Goal: Transaction & Acquisition: Obtain resource

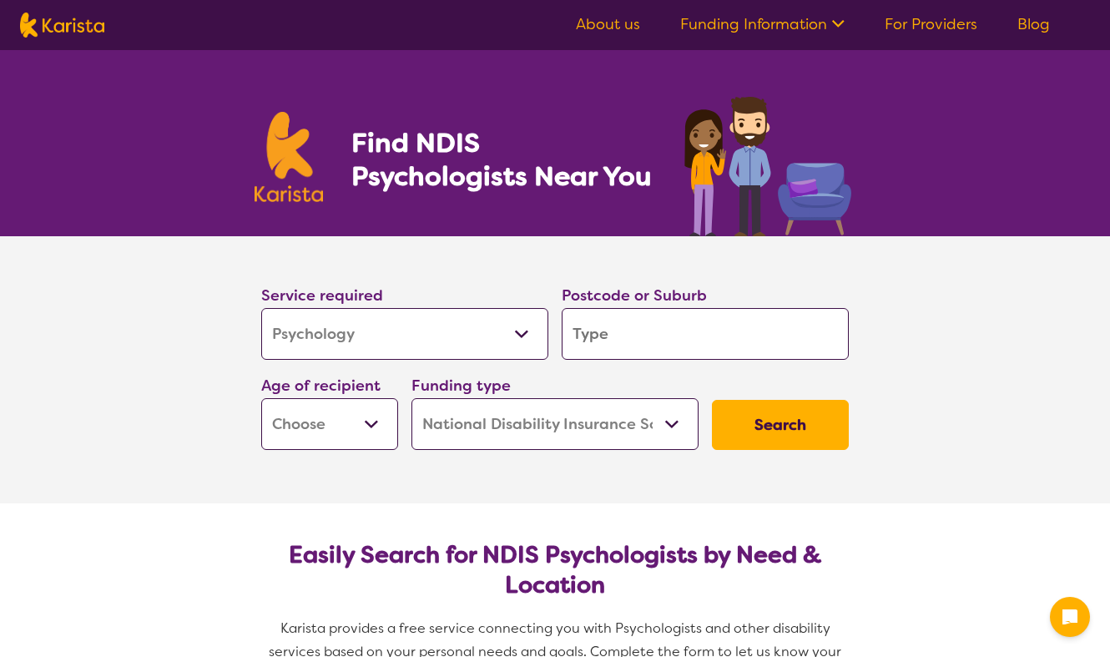
select select "Psychology"
select select "NDIS"
select select "Psychology"
select select "NDIS"
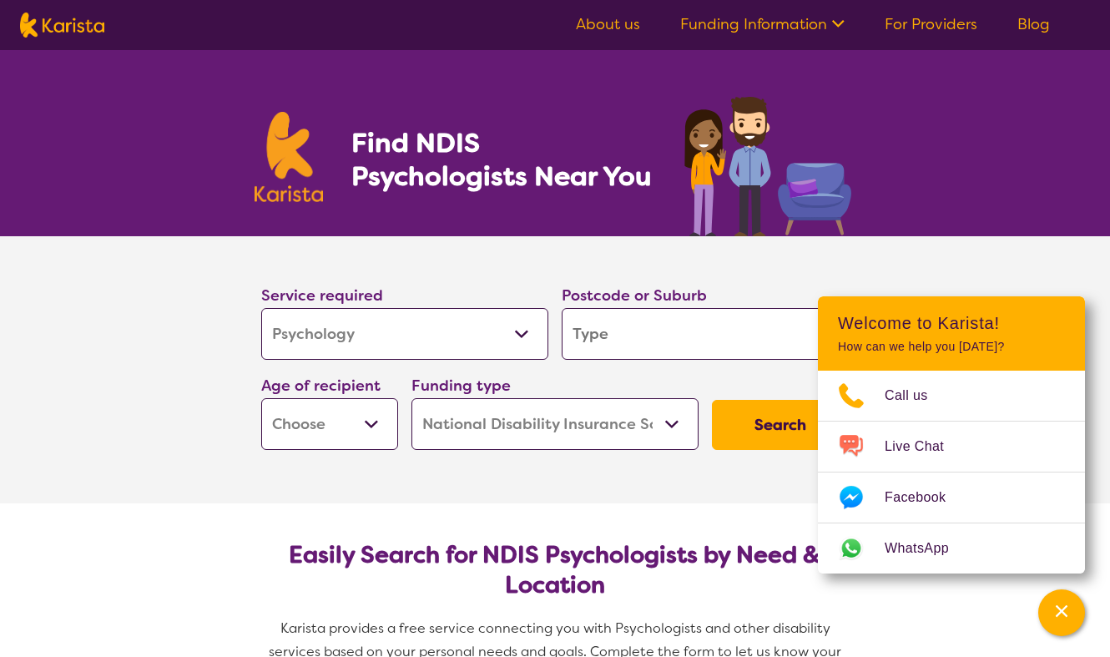
click at [655, 338] on input "search" at bounding box center [705, 334] width 287 height 52
type input "3"
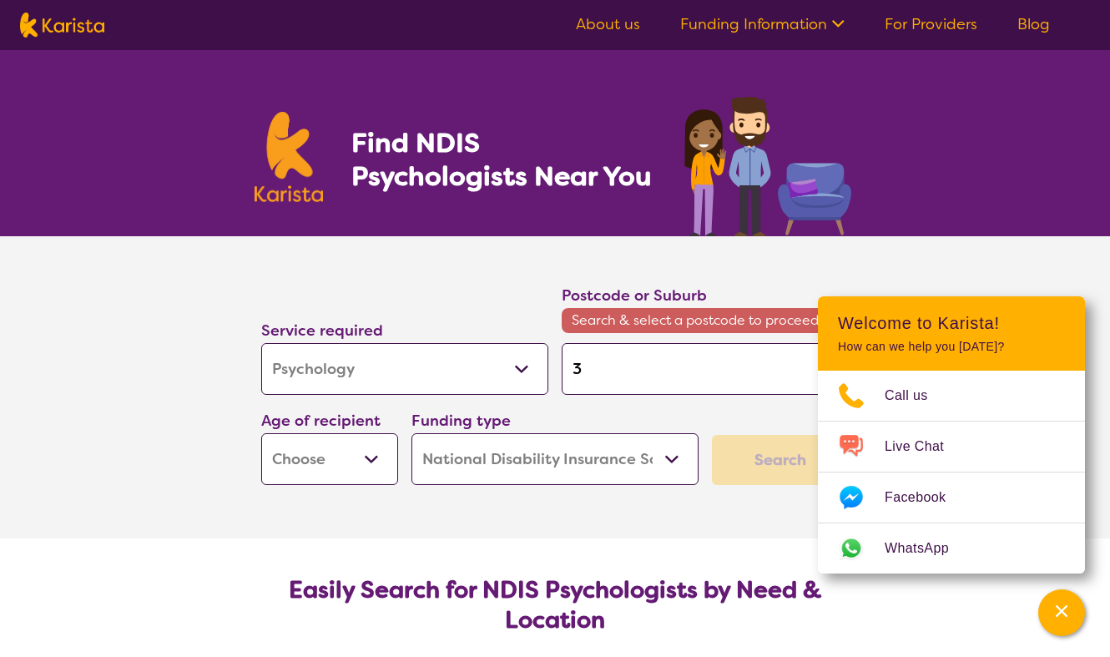
type input "30"
type input "303"
type input "3030"
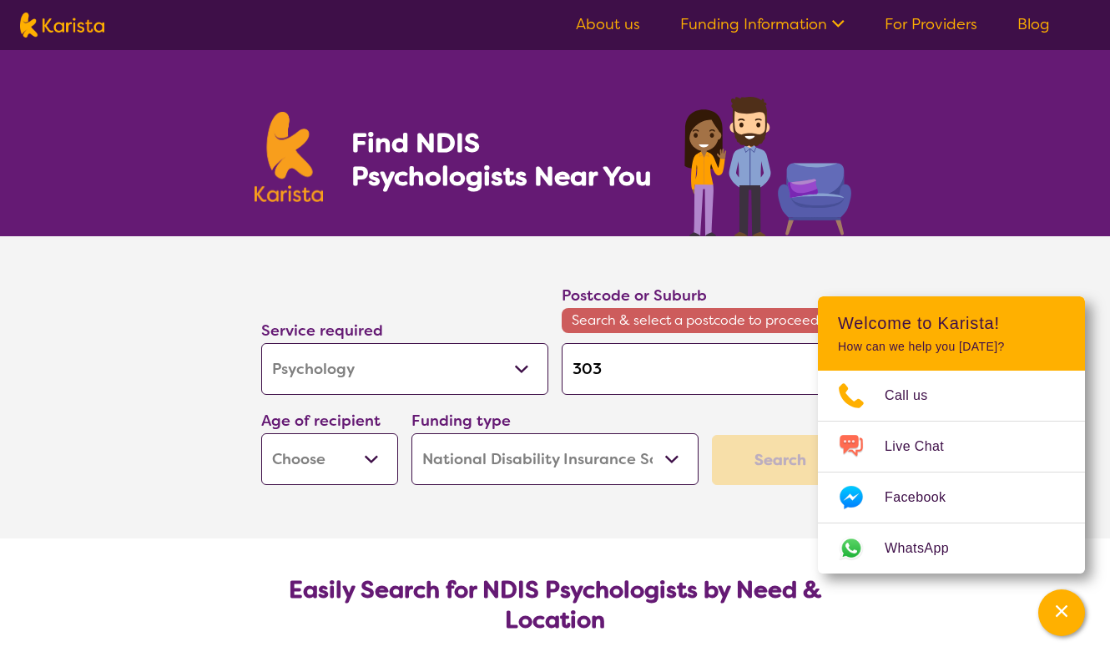
type input "3030"
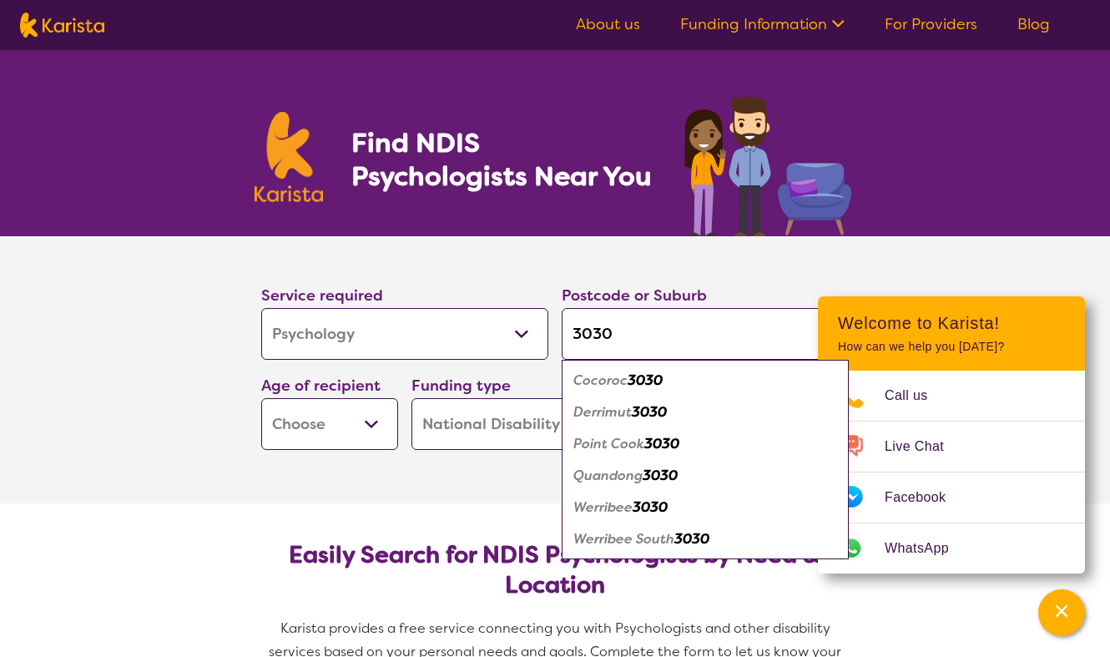
type input "3030"
click at [619, 507] on em "Werribee" at bounding box center [603, 507] width 59 height 18
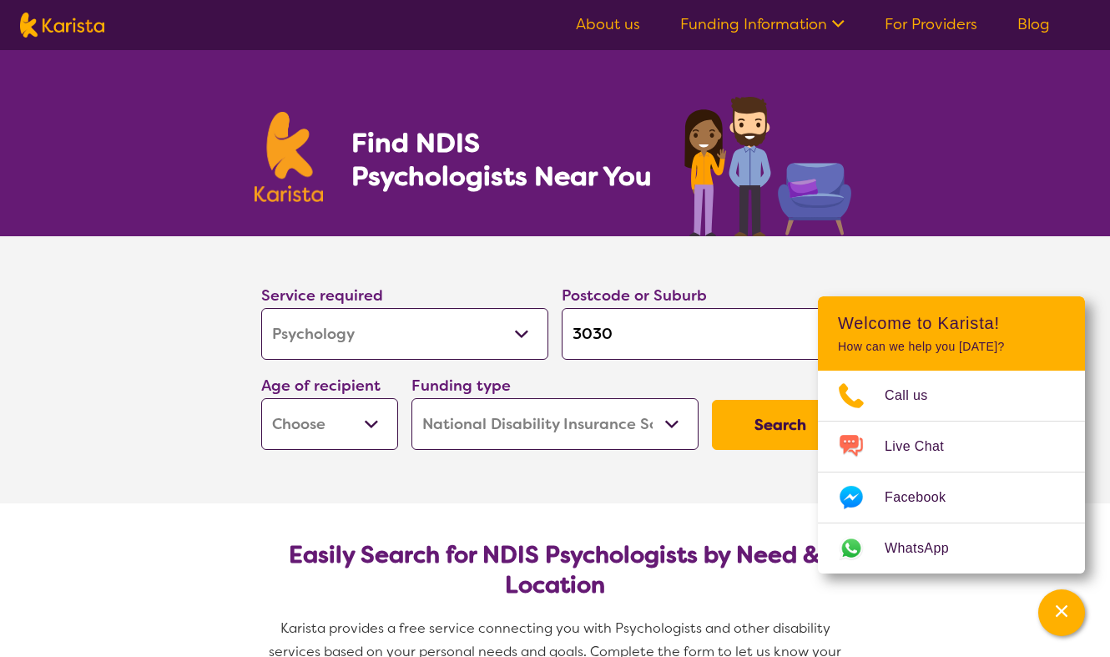
select select "AS"
click at [731, 428] on button "Search" at bounding box center [780, 425] width 137 height 50
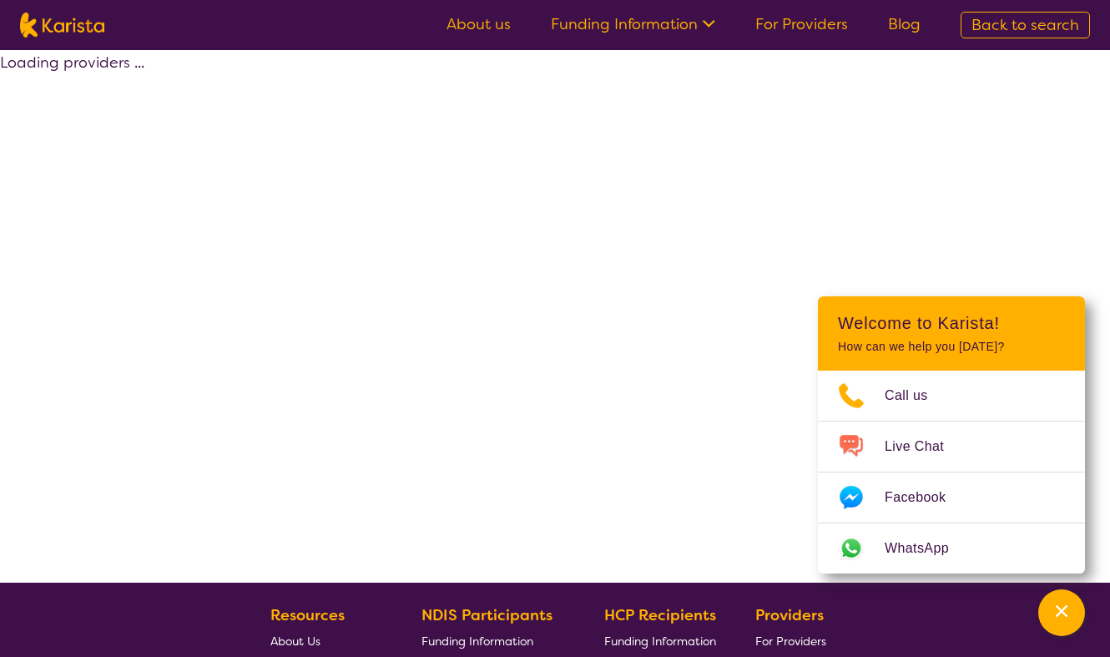
select select "by_score"
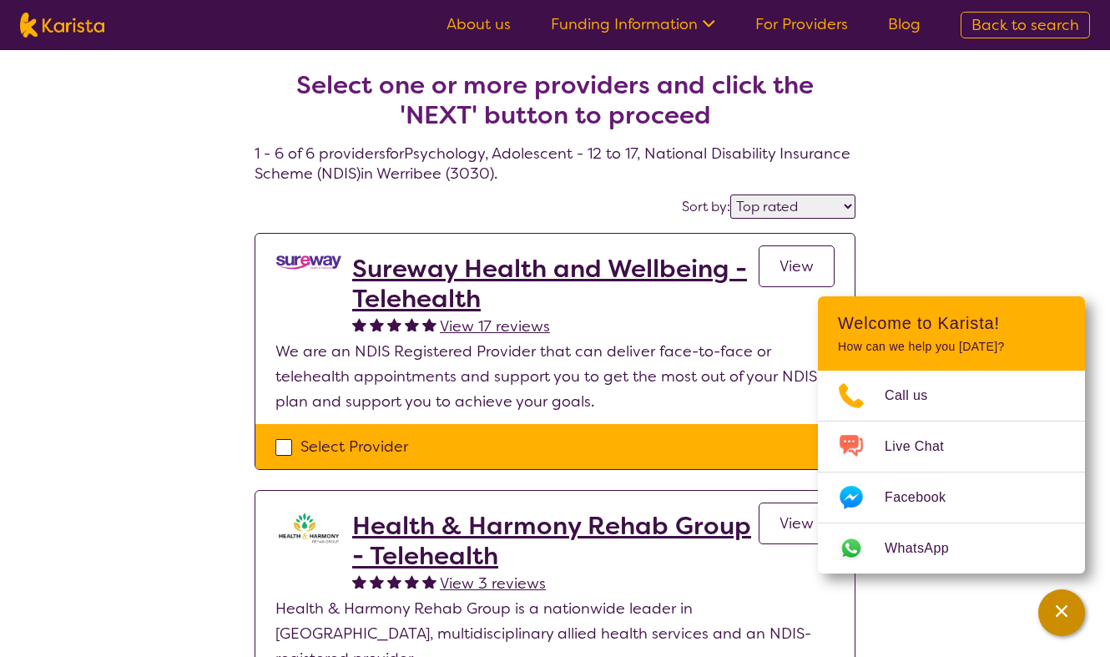
click at [1064, 601] on div "Channel Menu" at bounding box center [1061, 612] width 33 height 37
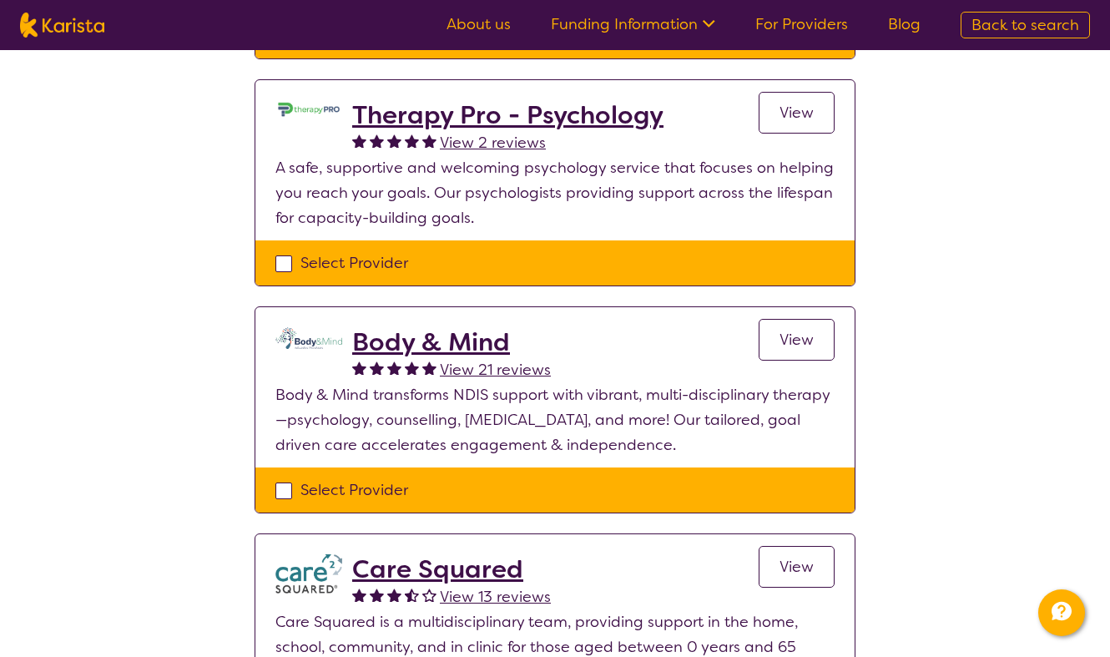
scroll to position [670, 0]
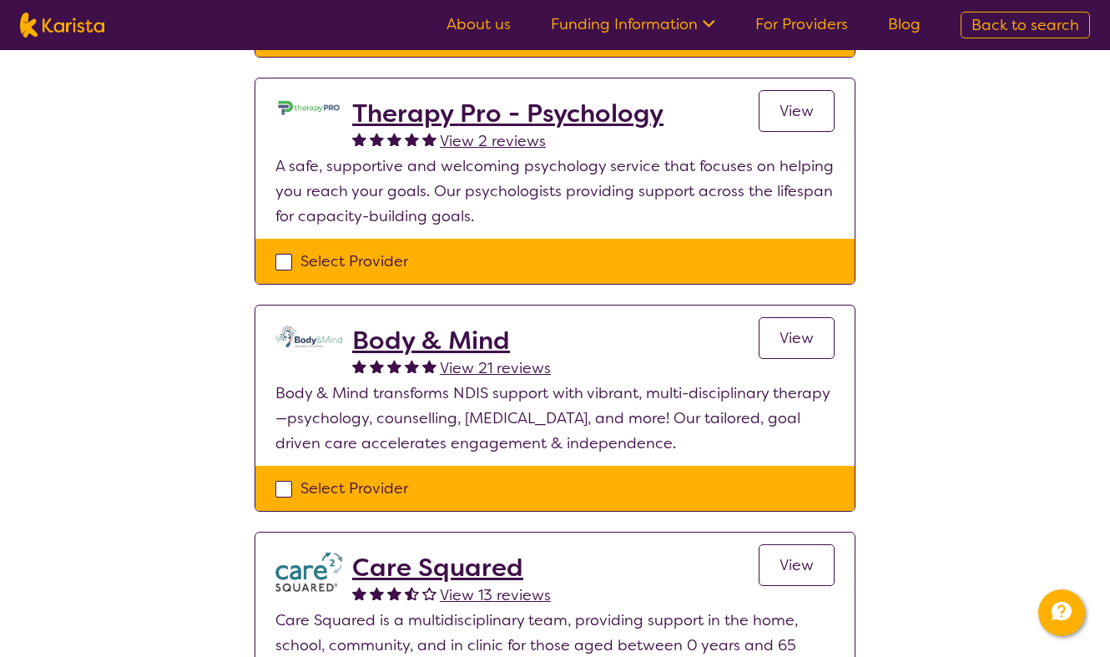
click at [811, 328] on span "View" at bounding box center [797, 338] width 34 height 20
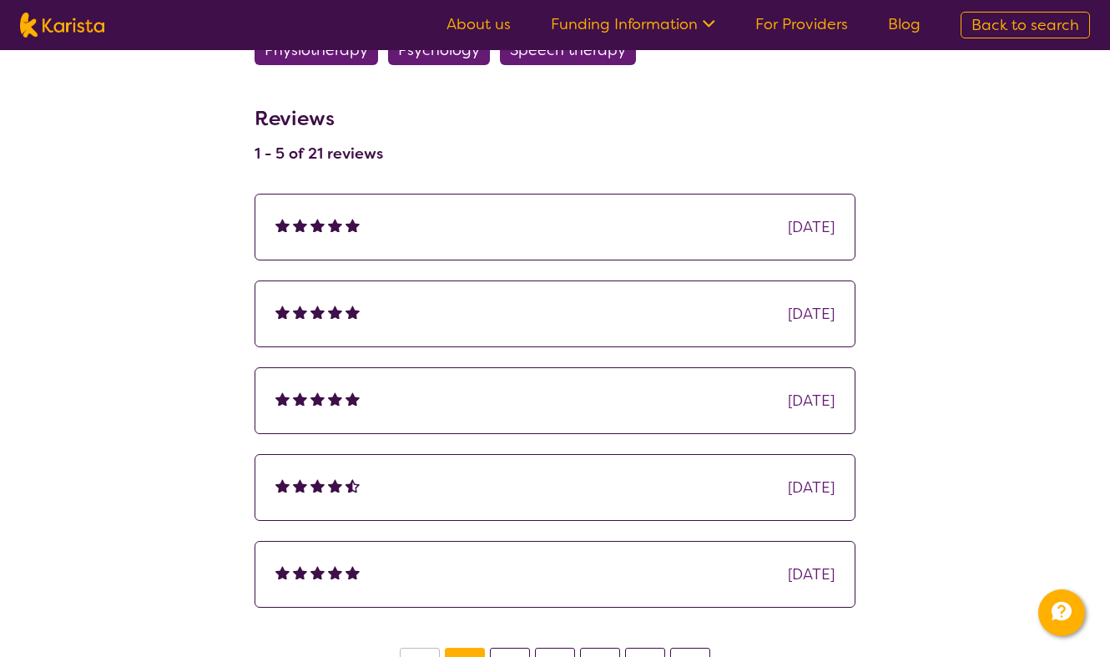
scroll to position [2100, 0]
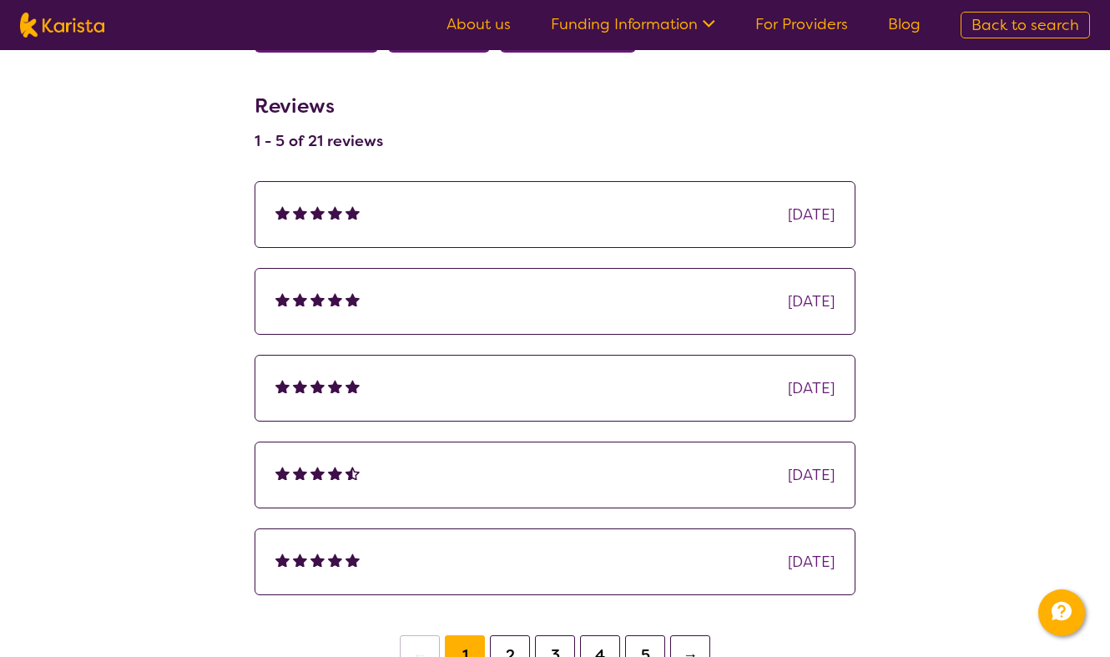
click at [348, 205] on img at bounding box center [353, 212] width 14 height 14
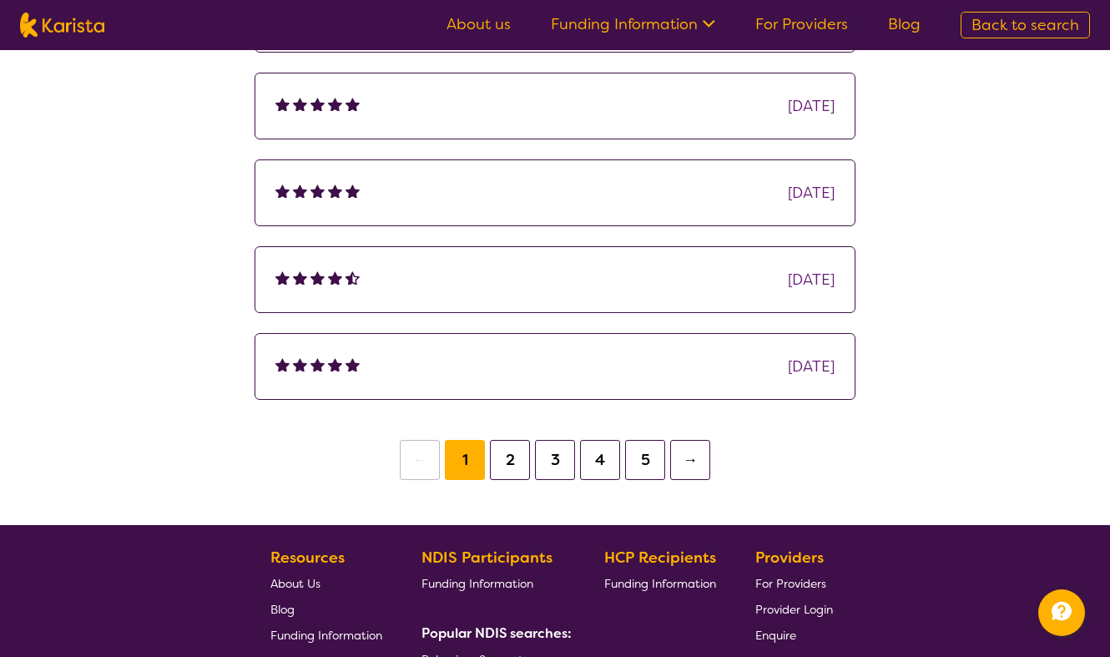
scroll to position [2357, 0]
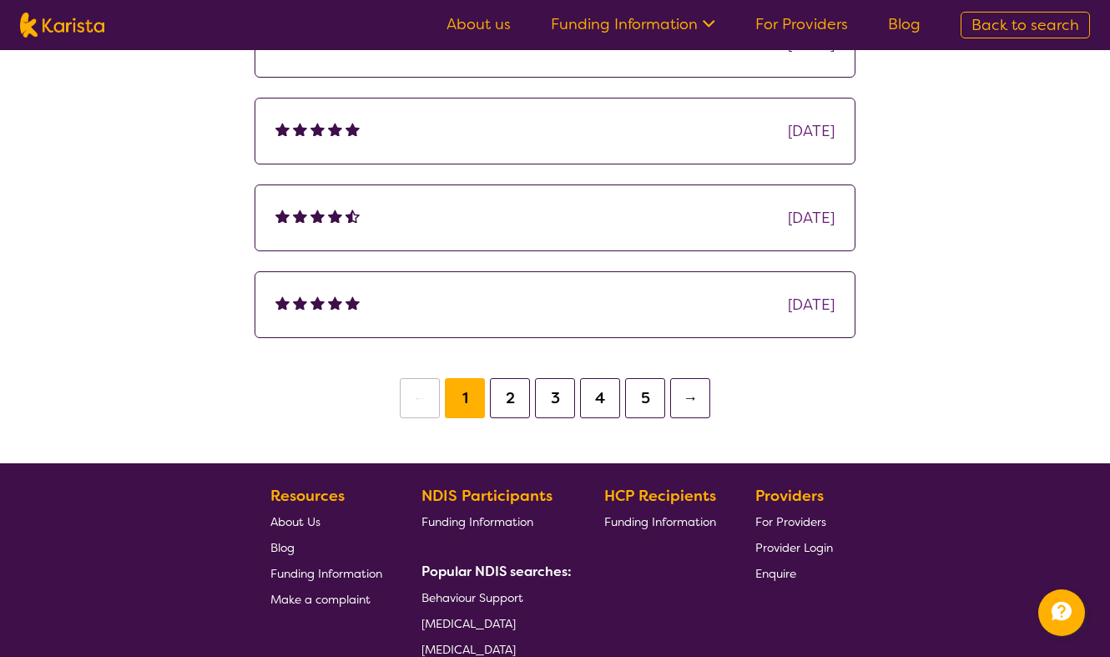
click at [685, 378] on button "→" at bounding box center [690, 398] width 40 height 40
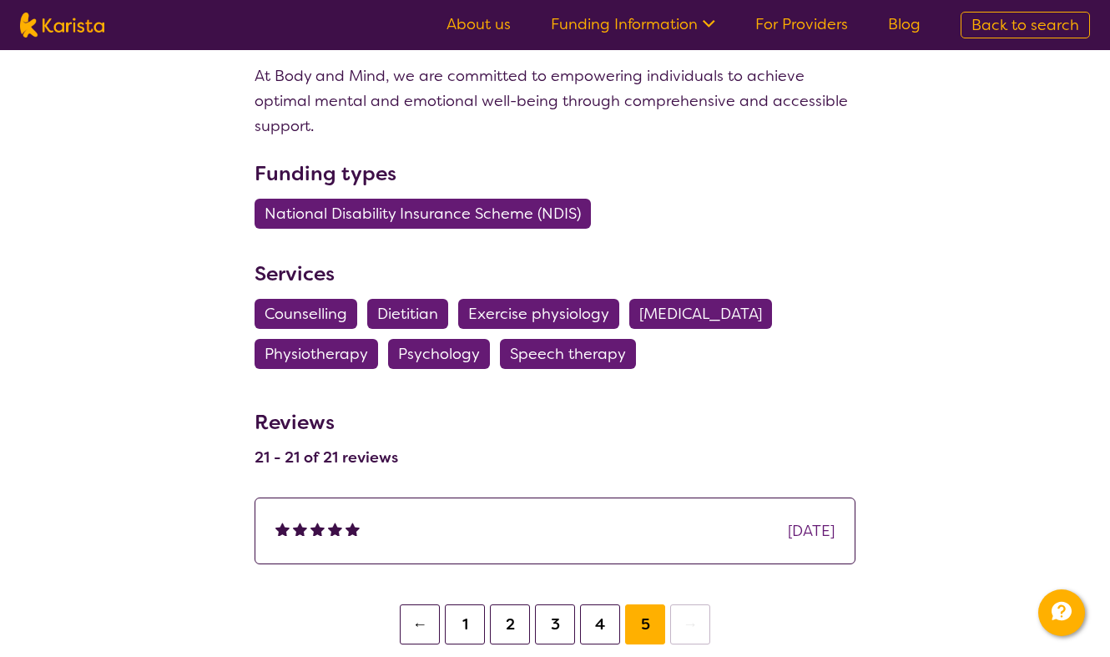
scroll to position [1933, 0]
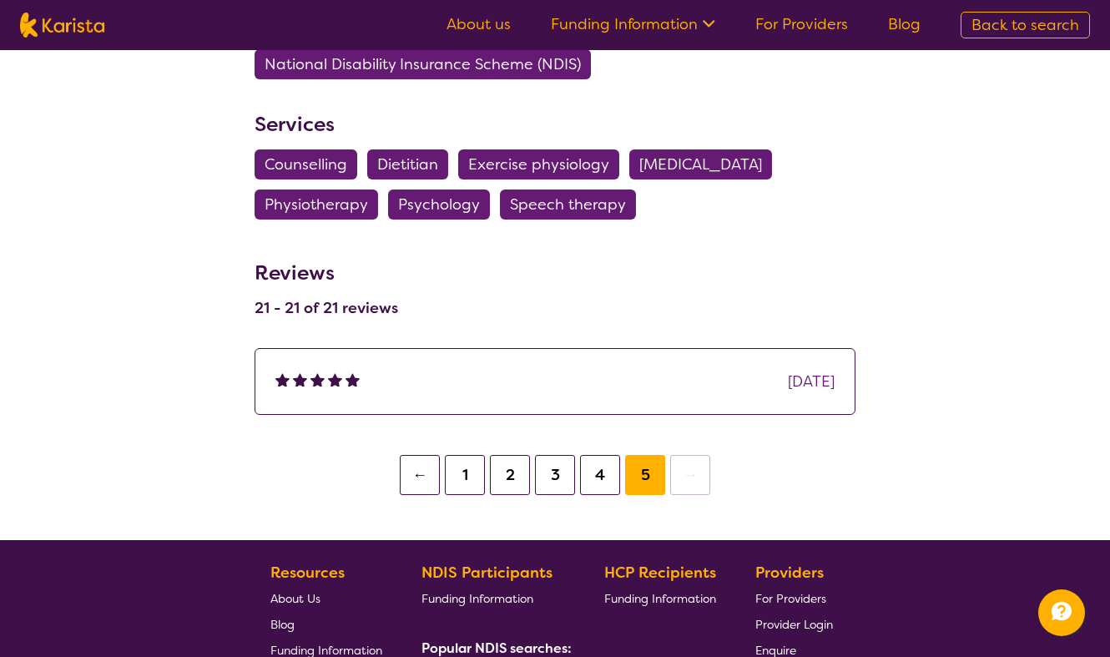
click at [598, 455] on button "4" at bounding box center [600, 475] width 40 height 40
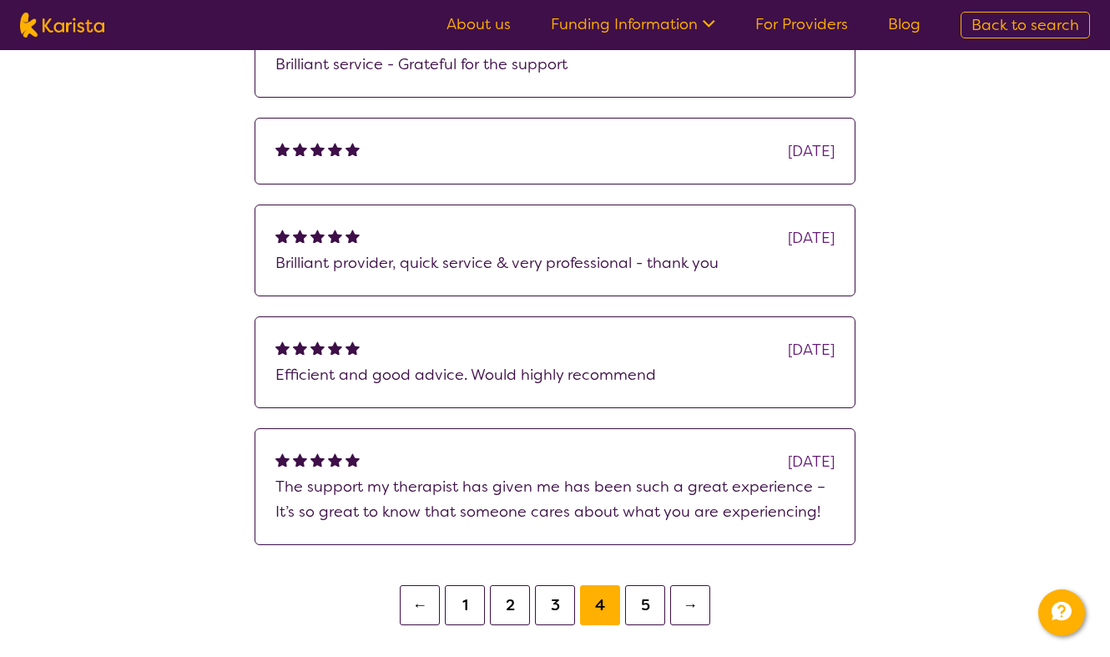
scroll to position [2317, 0]
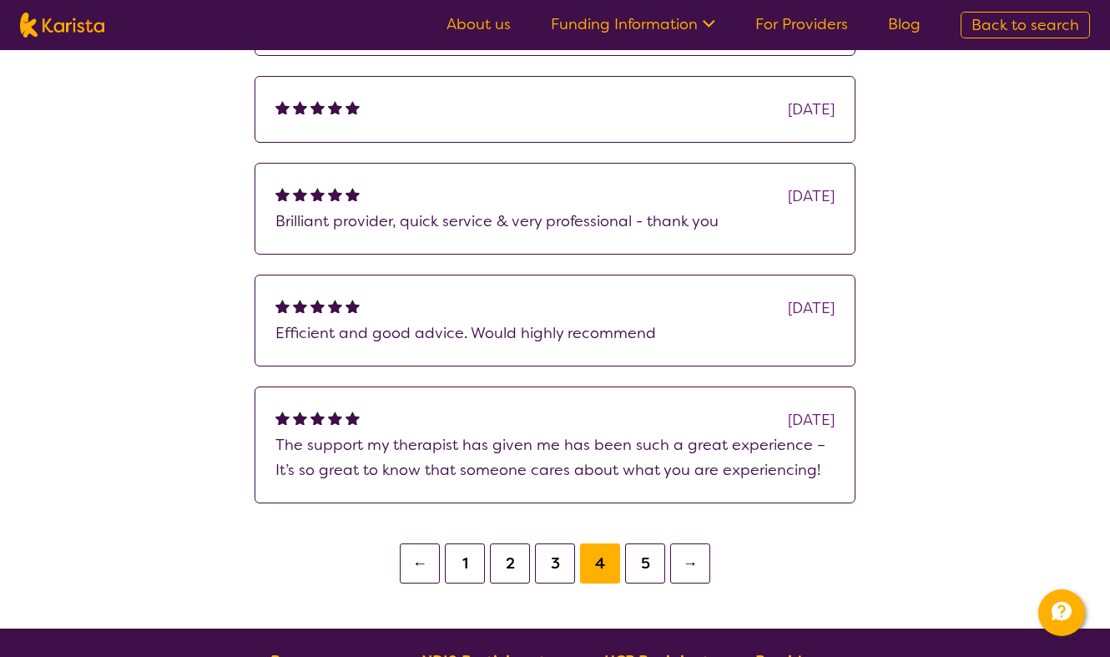
click at [557, 544] on button "3" at bounding box center [555, 564] width 40 height 40
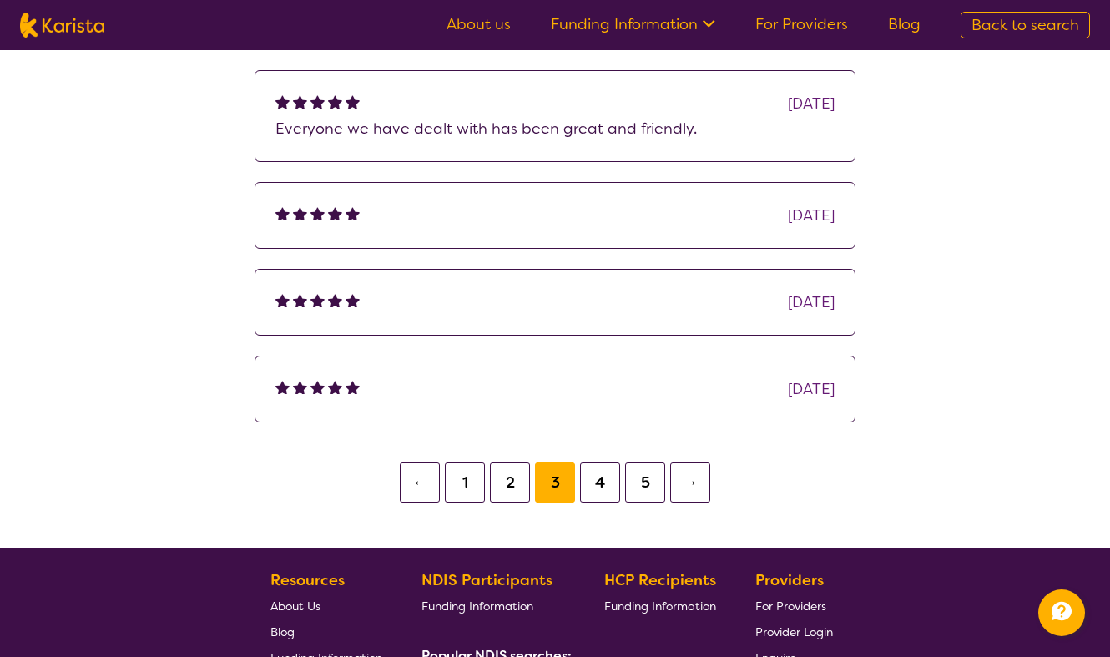
scroll to position [2299, 0]
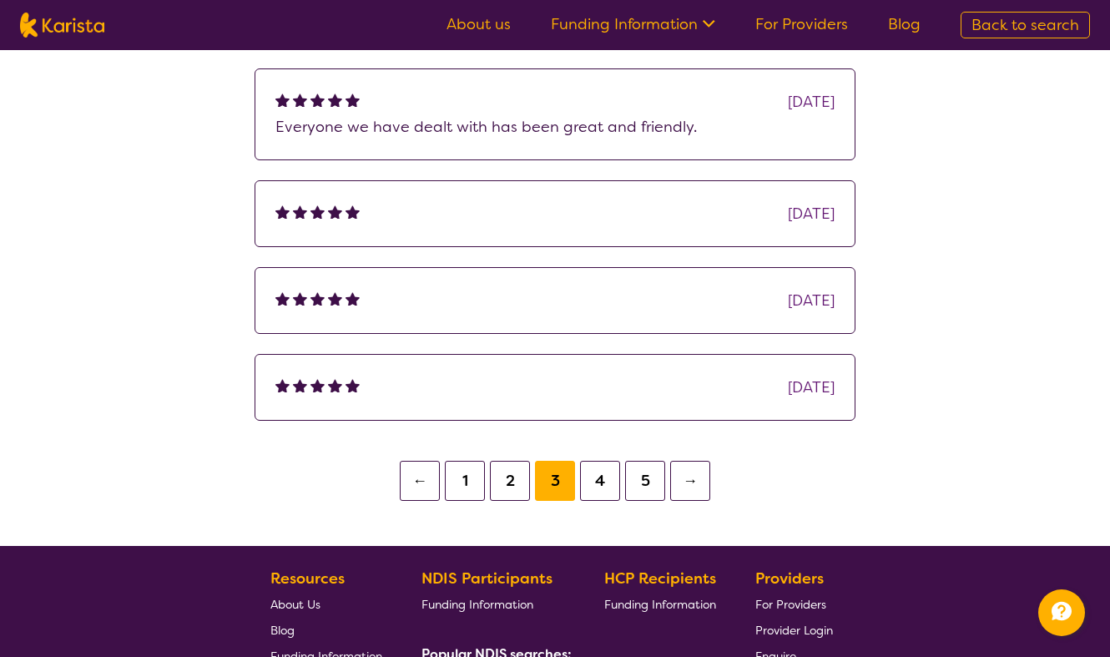
click at [505, 461] on button "2" at bounding box center [510, 481] width 40 height 40
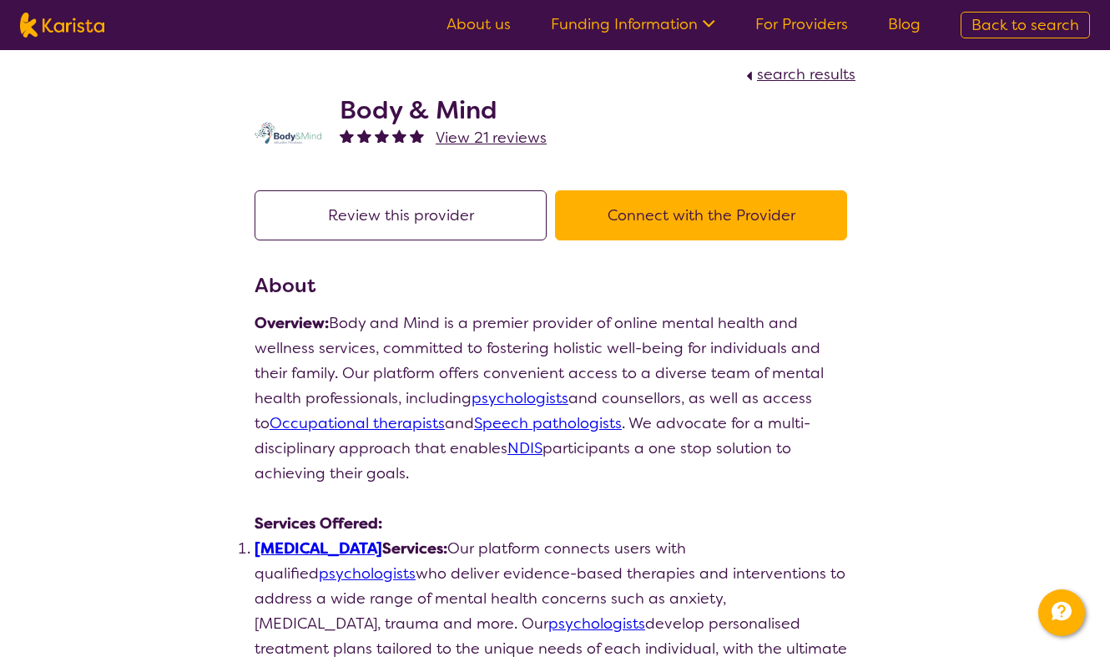
scroll to position [10, 0]
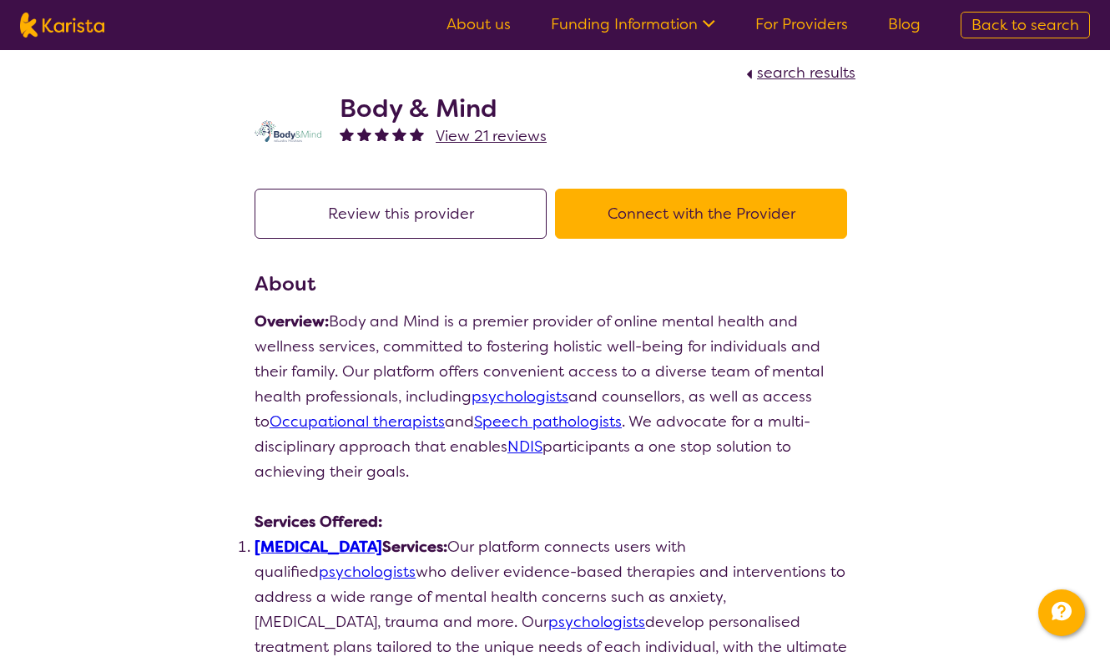
click at [720, 210] on button "Connect with the Provider" at bounding box center [701, 214] width 292 height 50
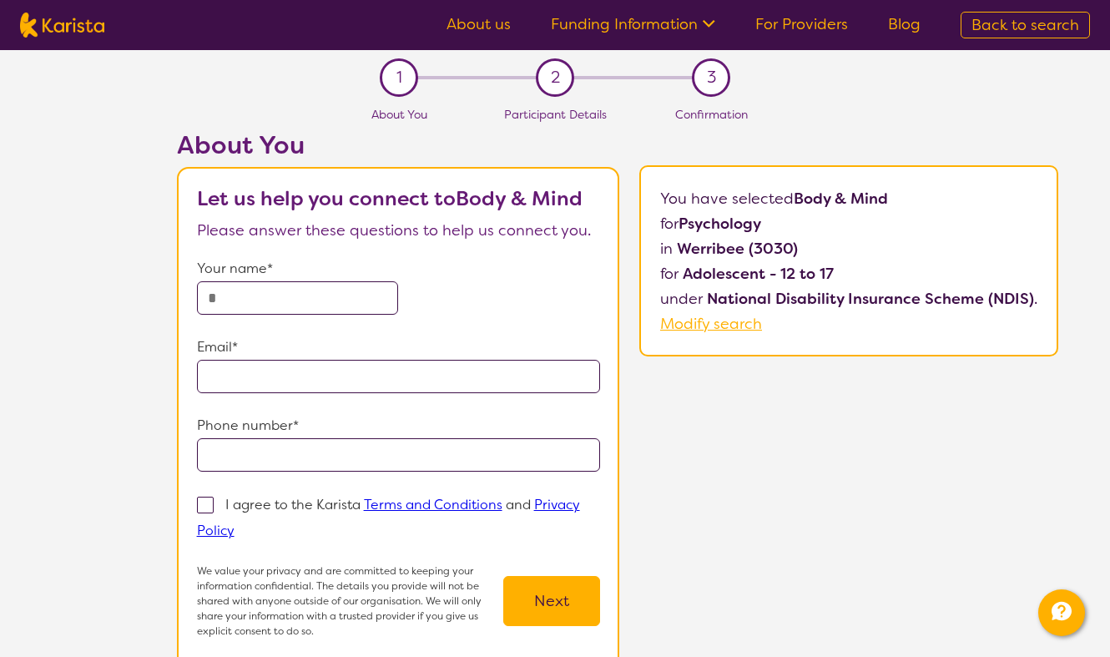
drag, startPoint x: 796, startPoint y: 200, endPoint x: 860, endPoint y: 261, distance: 88.6
click at [860, 263] on p "You have selected Body & Mind for Psychology in Werribee (3030) for Adolescent …" at bounding box center [848, 261] width 377 height 150
copy p "Body & Mind for Psychology in Werribee (3030) for Adolescent - 12 to 17"
